Goal: Check status

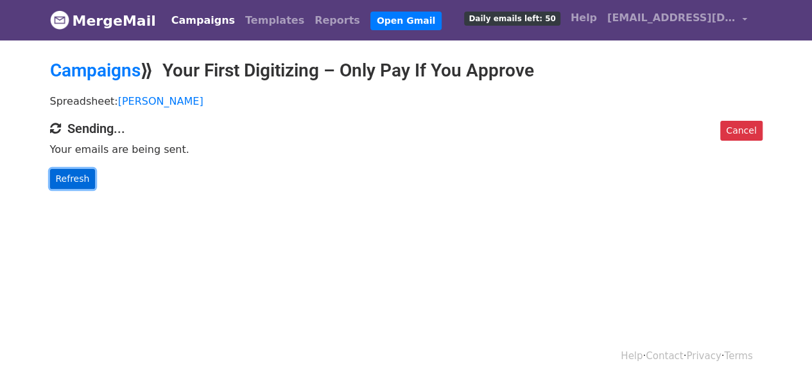
click at [74, 179] on link "Refresh" at bounding box center [73, 179] width 46 height 20
click at [74, 177] on link "Refresh" at bounding box center [73, 179] width 46 height 20
click at [51, 173] on link "Refresh" at bounding box center [73, 179] width 46 height 20
